Goal: Transaction & Acquisition: Obtain resource

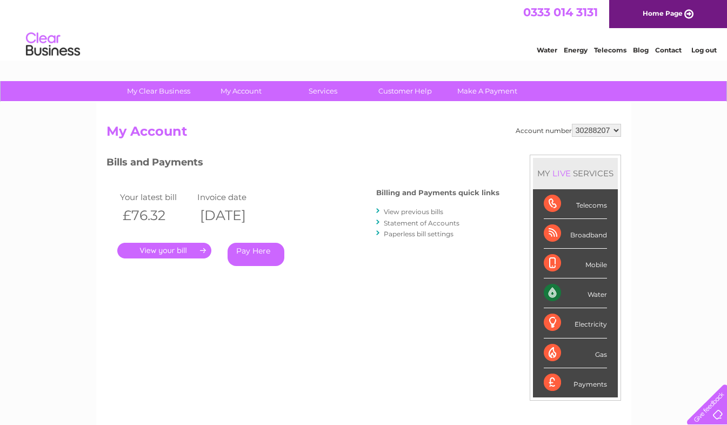
click at [183, 253] on link "." at bounding box center [164, 251] width 94 height 16
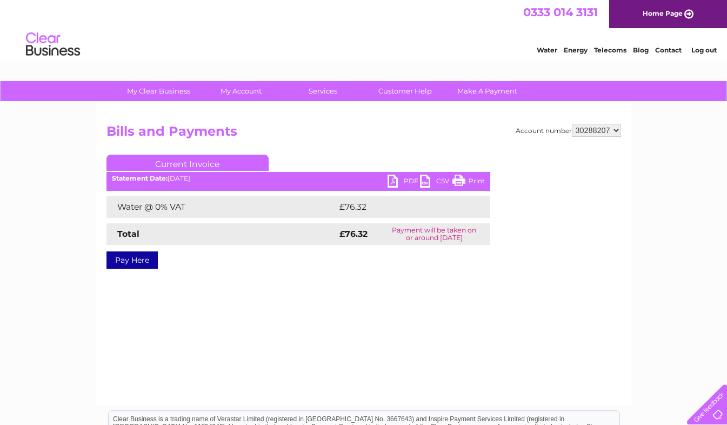
click at [250, 160] on link "Current Invoice" at bounding box center [187, 163] width 162 height 16
click at [188, 161] on link "Current Invoice" at bounding box center [187, 163] width 162 height 16
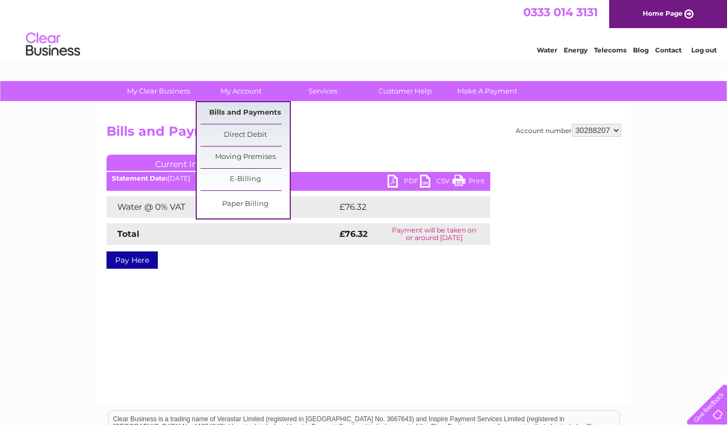
click at [245, 112] on link "Bills and Payments" at bounding box center [245, 113] width 89 height 22
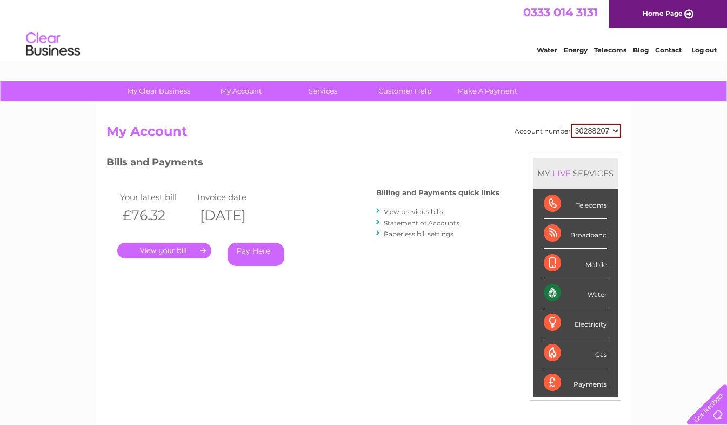
scroll to position [108, 0]
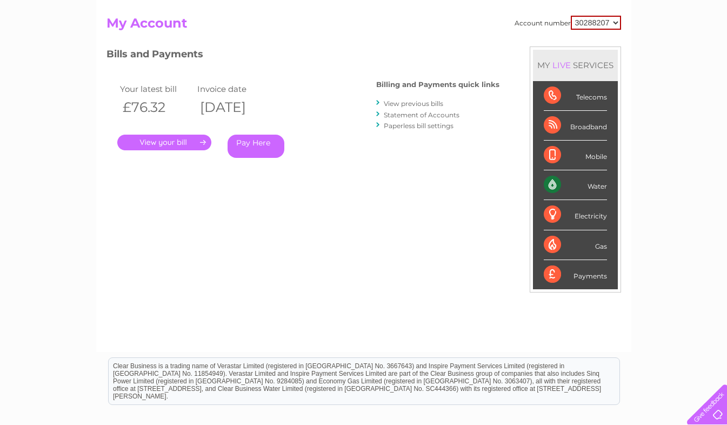
click at [201, 142] on link "." at bounding box center [164, 143] width 94 height 16
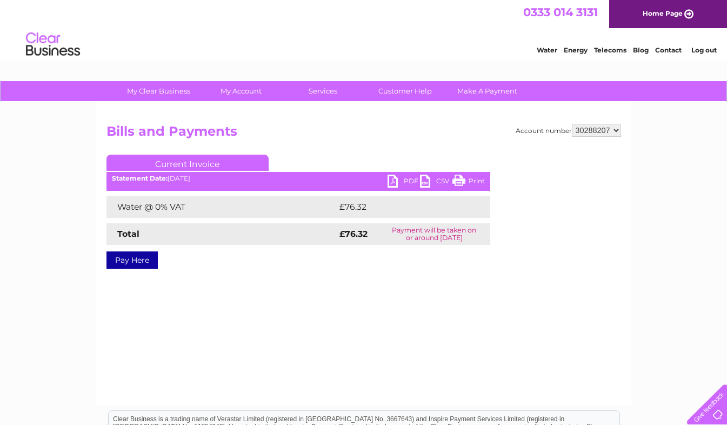
click at [209, 159] on link "Current Invoice" at bounding box center [187, 163] width 162 height 16
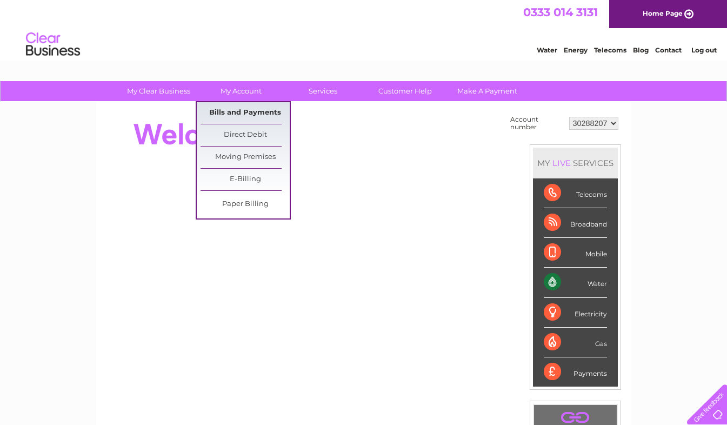
click at [249, 112] on link "Bills and Payments" at bounding box center [245, 113] width 89 height 22
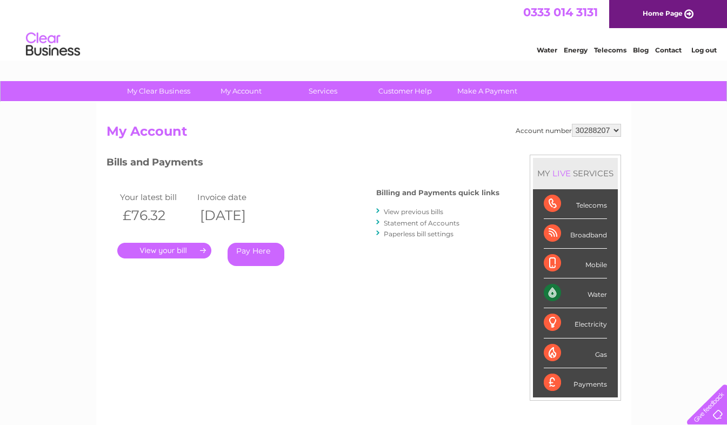
click at [435, 211] on link "View previous bills" at bounding box center [413, 212] width 59 height 8
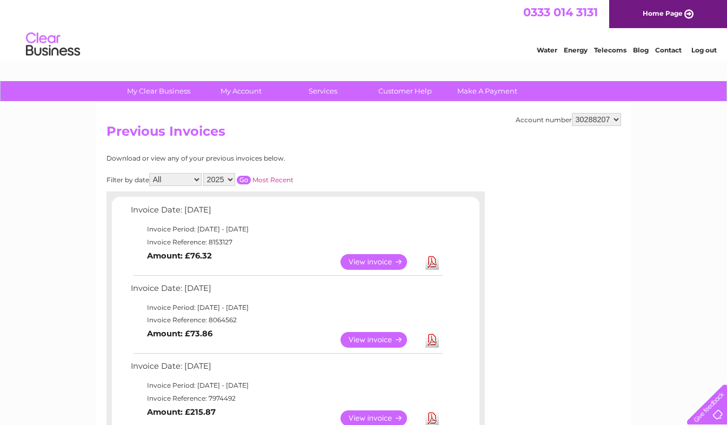
click at [382, 260] on link "View" at bounding box center [380, 262] width 79 height 16
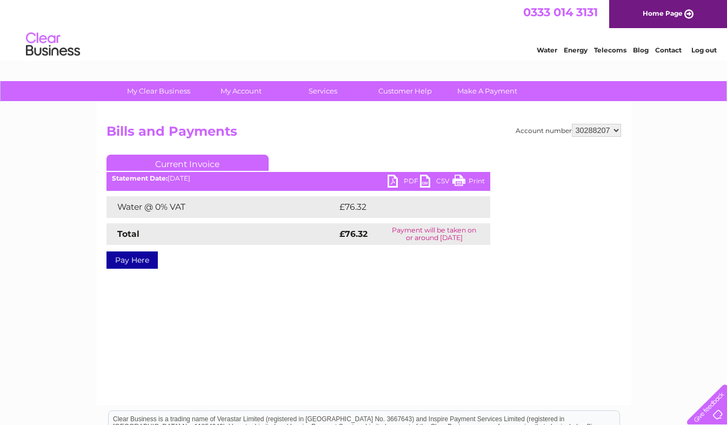
click at [405, 180] on link "PDF" at bounding box center [404, 183] width 32 height 16
